Goal: Task Accomplishment & Management: Manage account settings

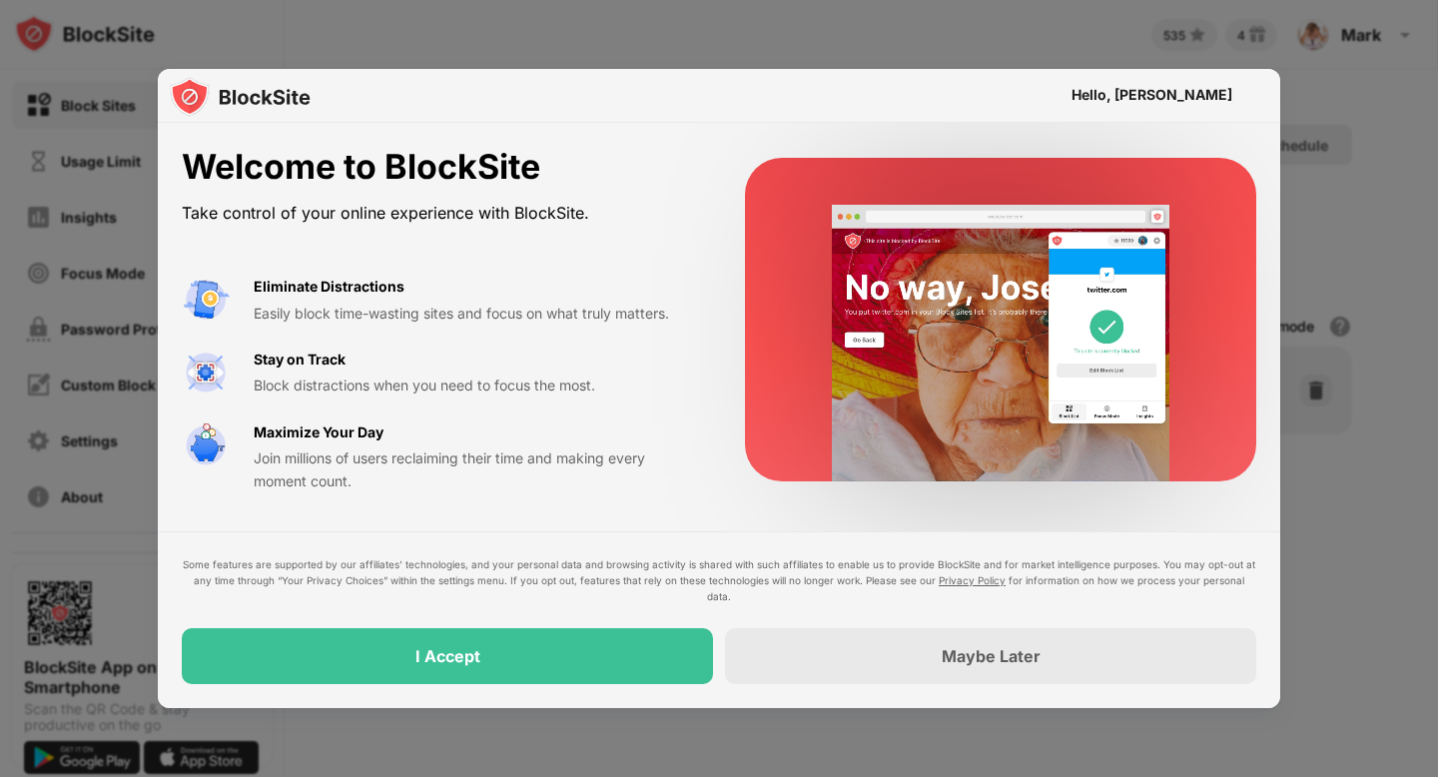
click at [609, 658] on div "I Accept" at bounding box center [447, 656] width 531 height 56
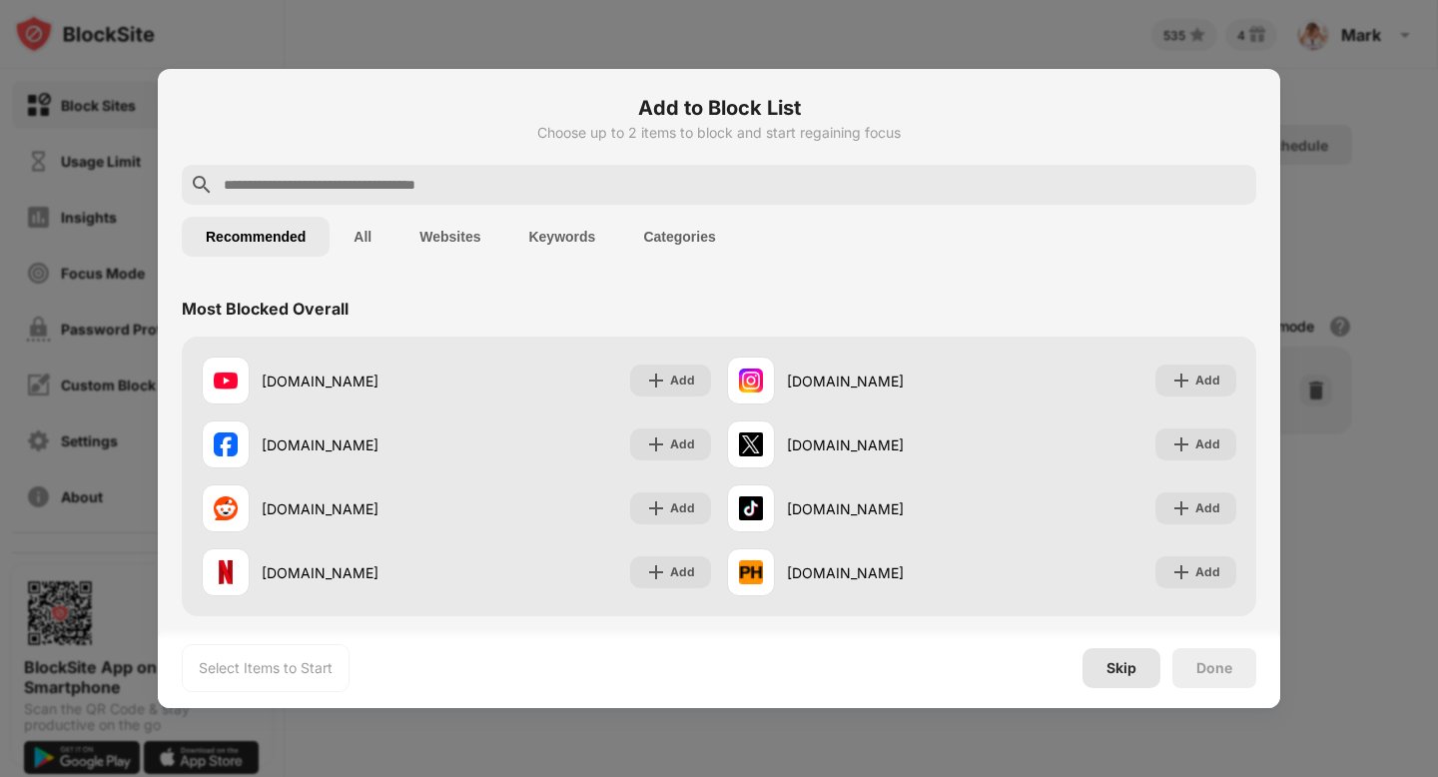
click at [1095, 673] on div "Skip" at bounding box center [1122, 668] width 78 height 40
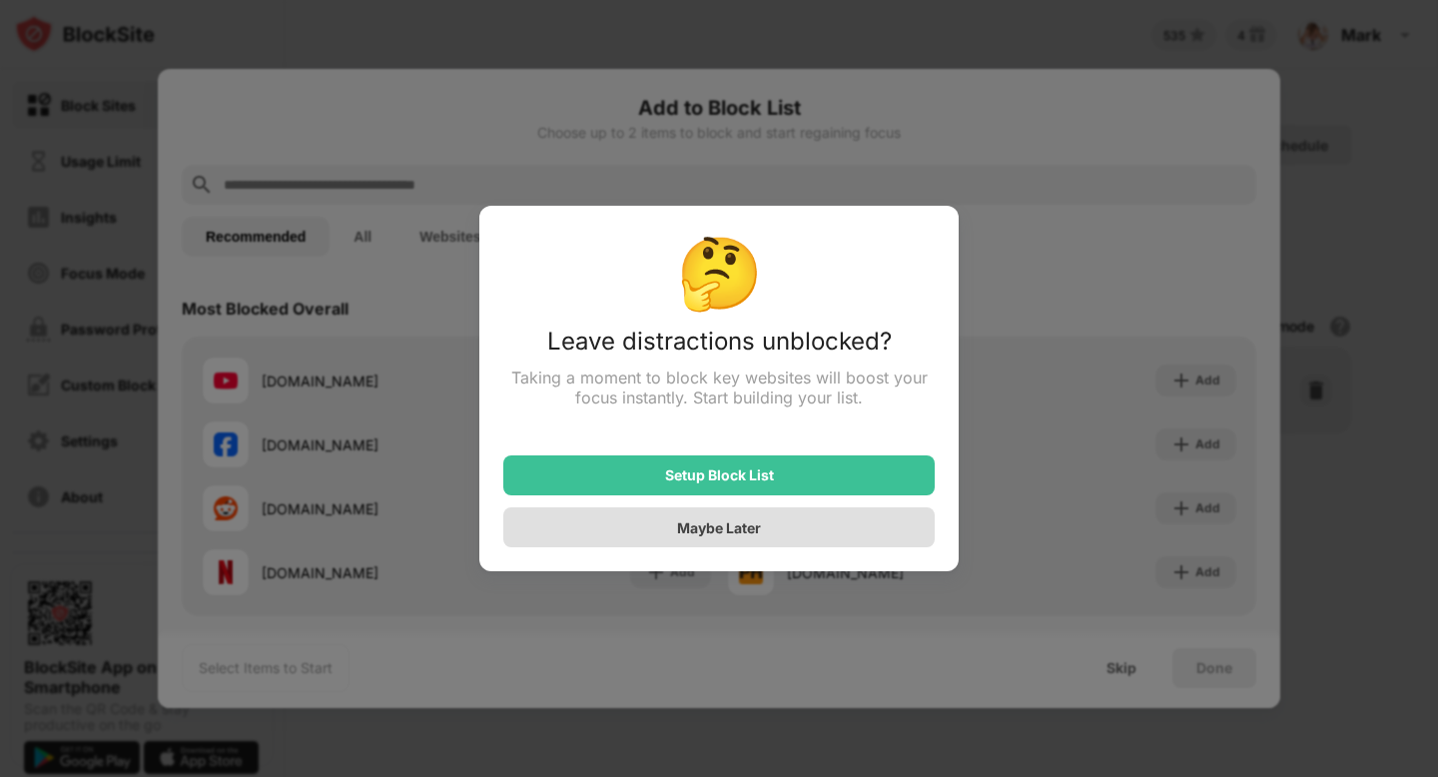
click at [768, 518] on div "Maybe Later" at bounding box center [719, 527] width 432 height 40
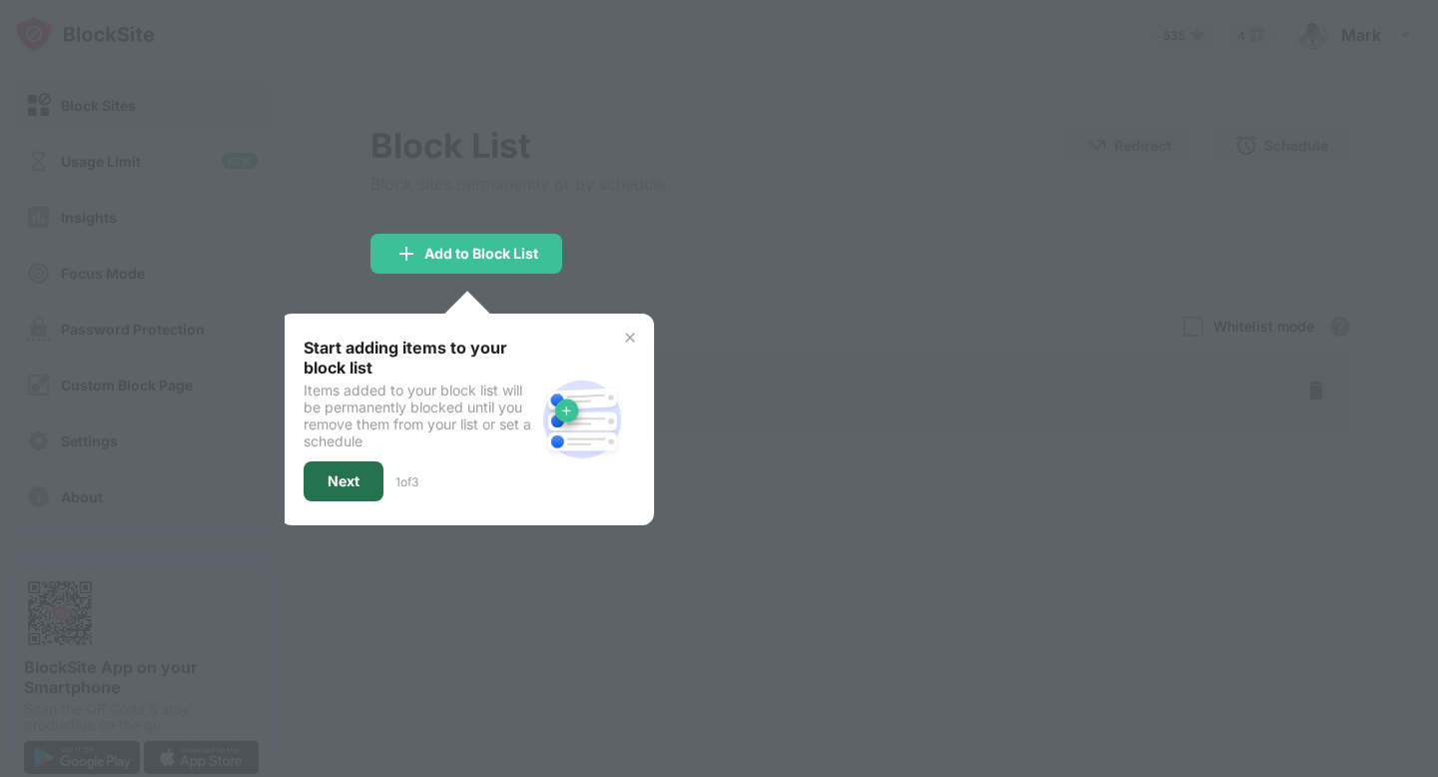
click at [336, 493] on div "Next" at bounding box center [344, 481] width 80 height 40
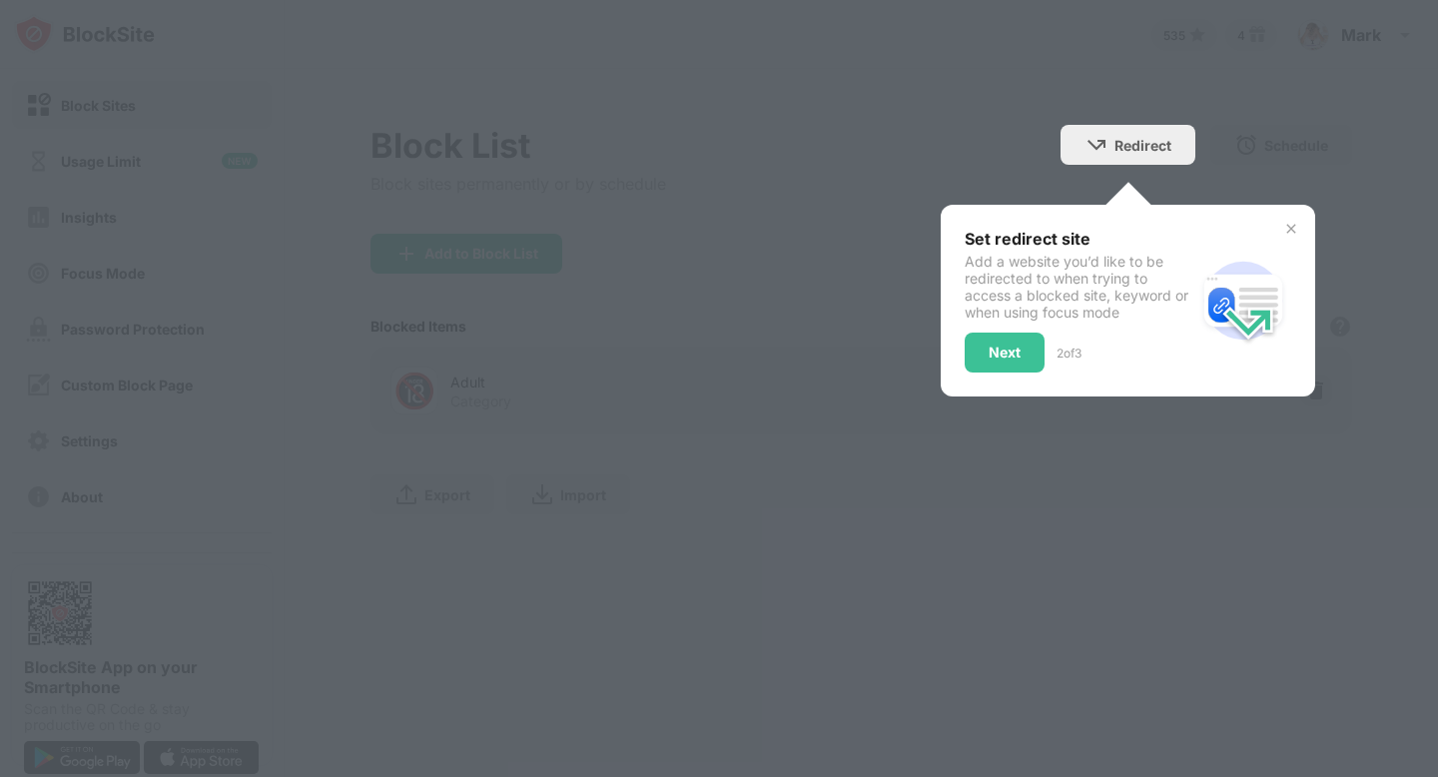
click at [346, 483] on div at bounding box center [719, 388] width 1438 height 777
click at [1289, 226] on img at bounding box center [1292, 229] width 16 height 16
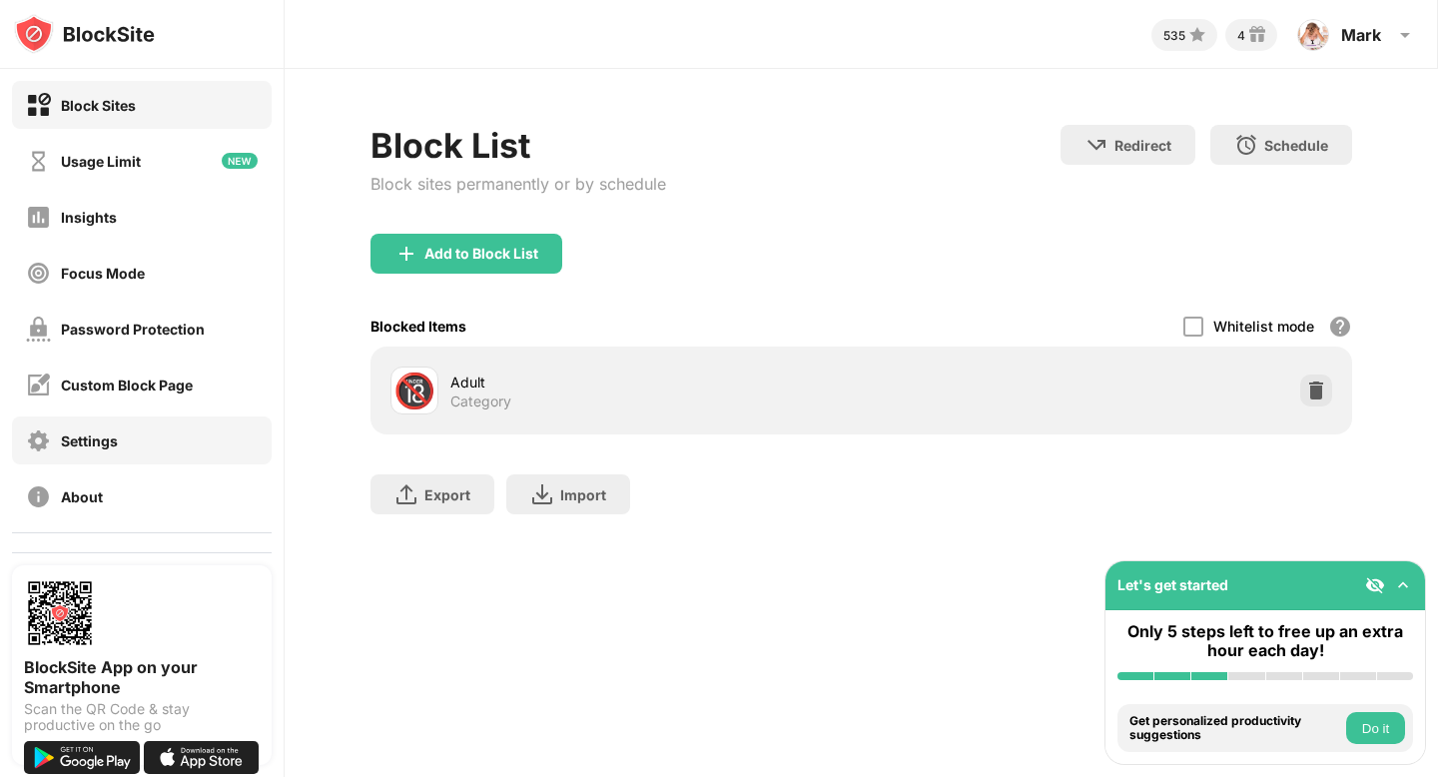
click at [153, 431] on div "Settings" at bounding box center [142, 441] width 260 height 48
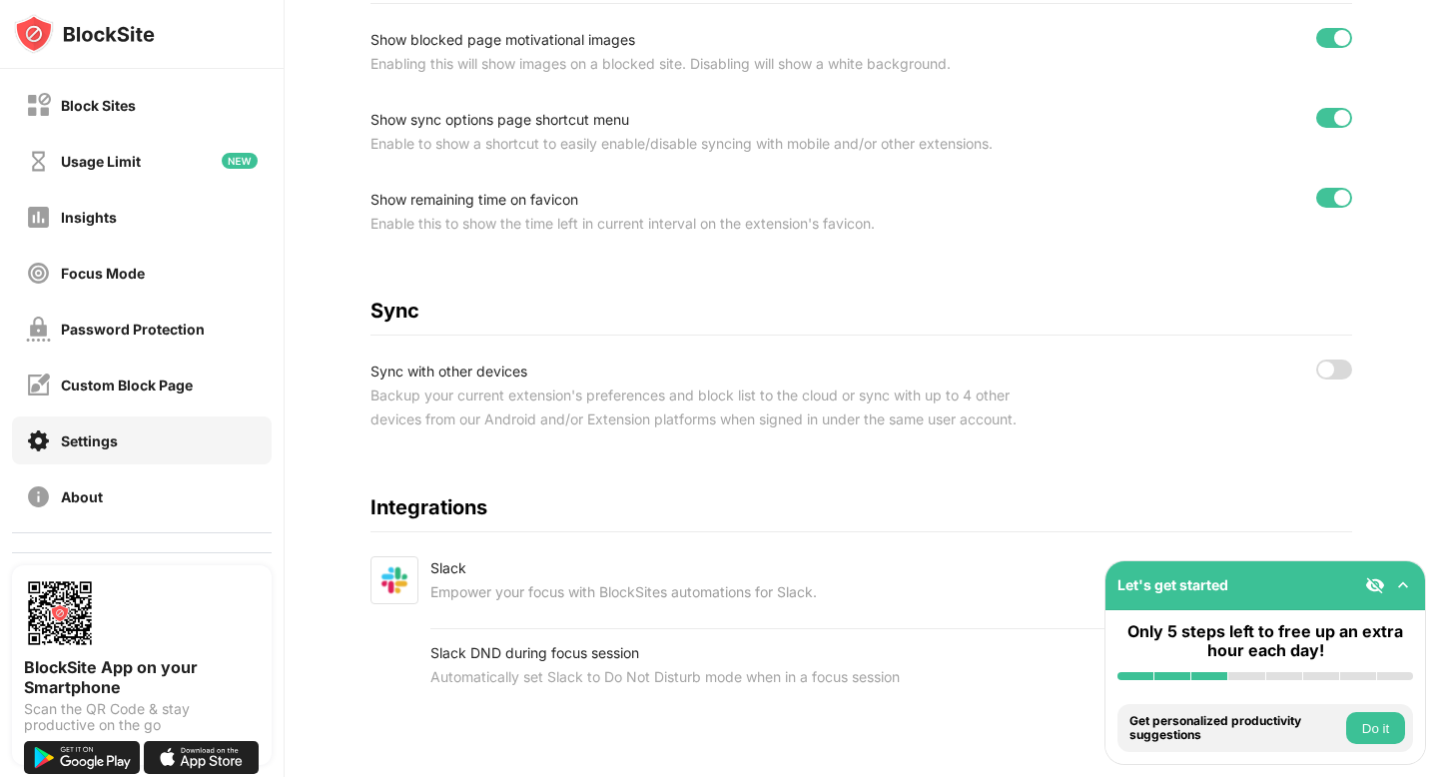
scroll to position [817, 0]
click at [1320, 360] on div at bounding box center [1334, 370] width 36 height 20
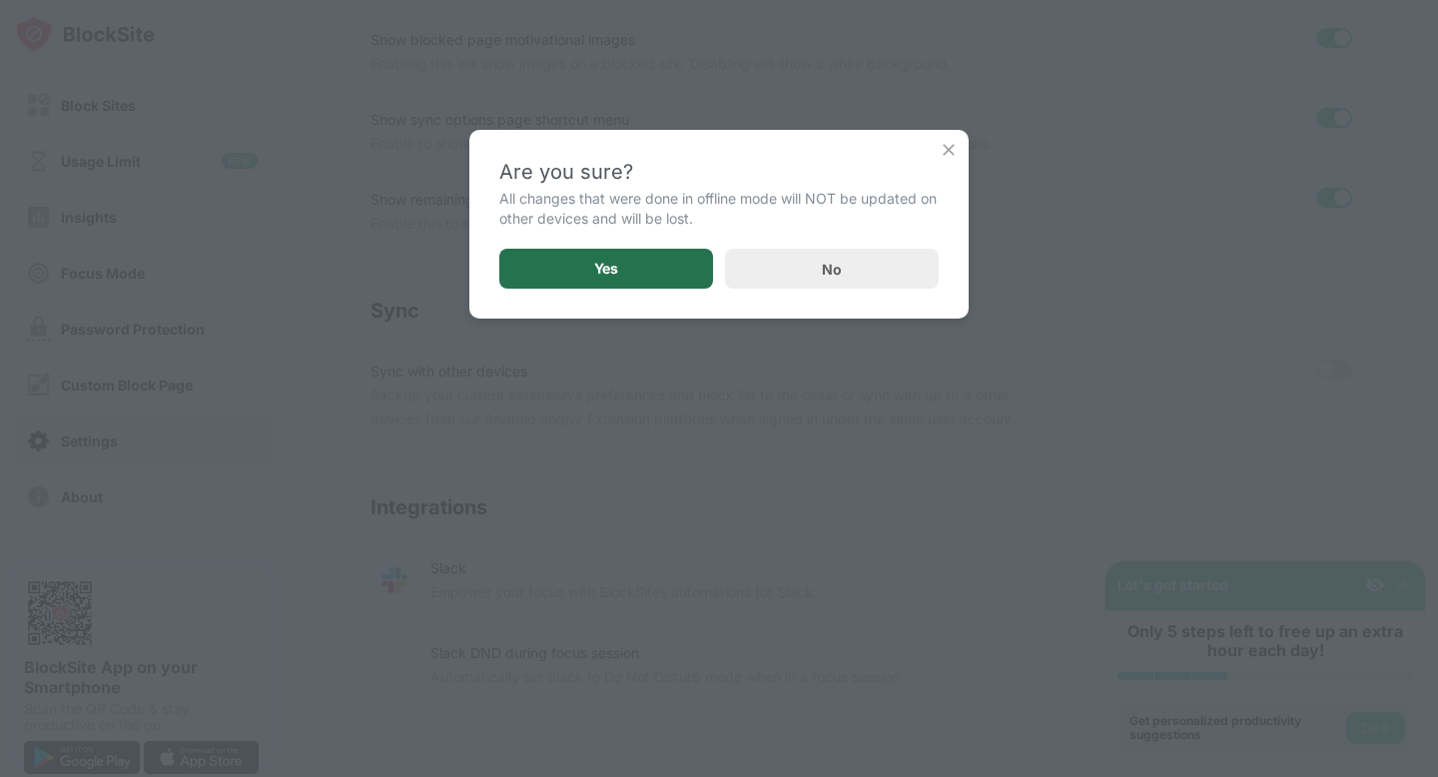
click at [620, 263] on div "Yes" at bounding box center [606, 269] width 214 height 40
